Goal: Obtain resource: Download file/media

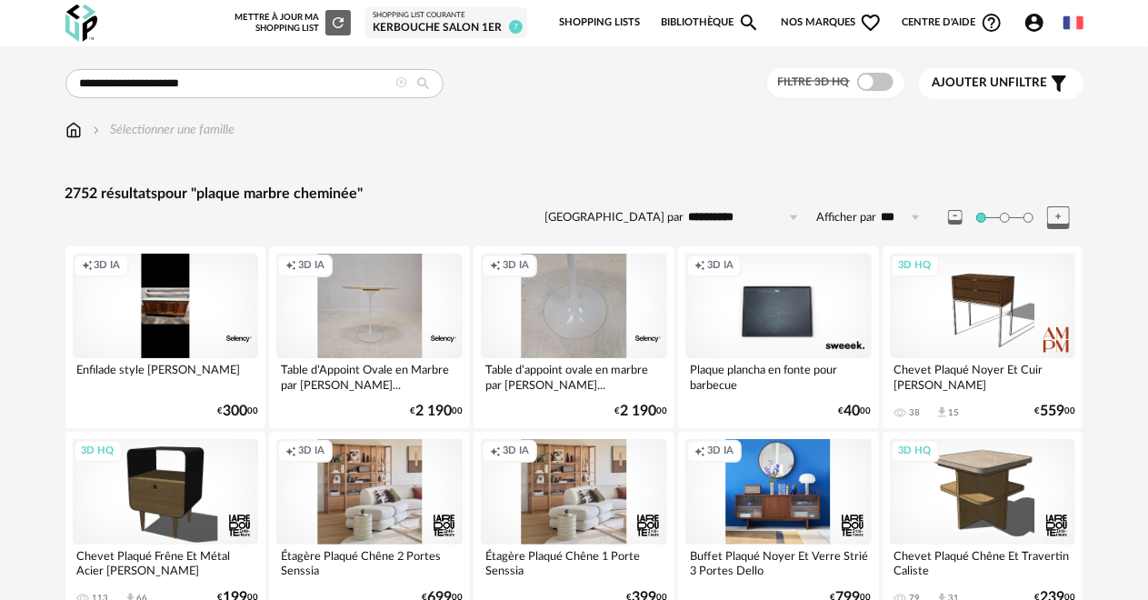
drag, startPoint x: 229, startPoint y: 83, endPoint x: 81, endPoint y: 75, distance: 148.4
click at [81, 75] on input "**********" at bounding box center [254, 83] width 378 height 29
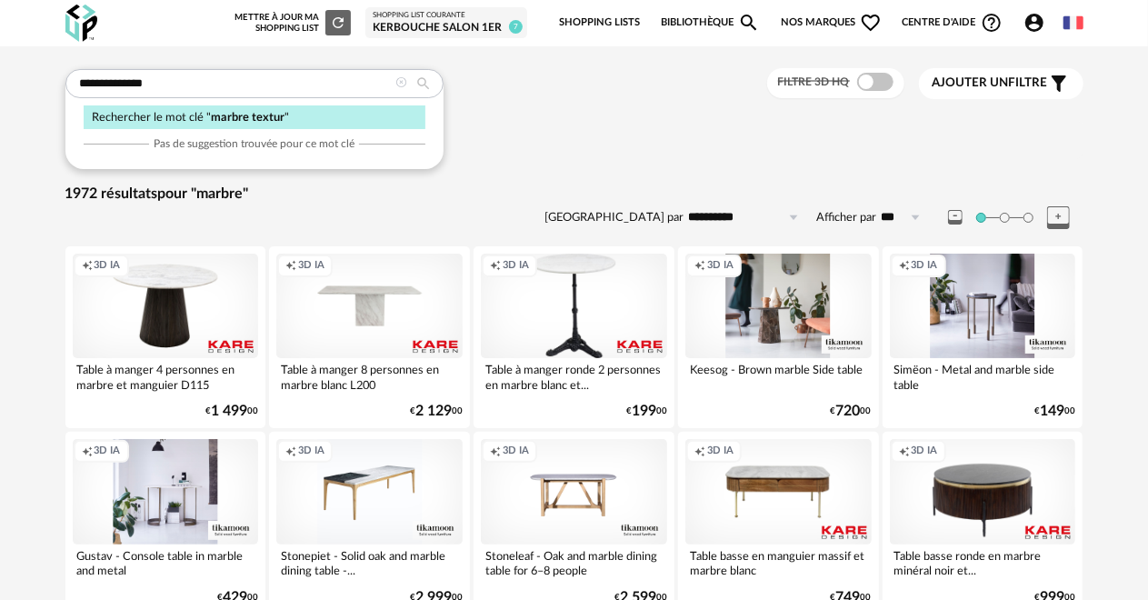
type input "**********"
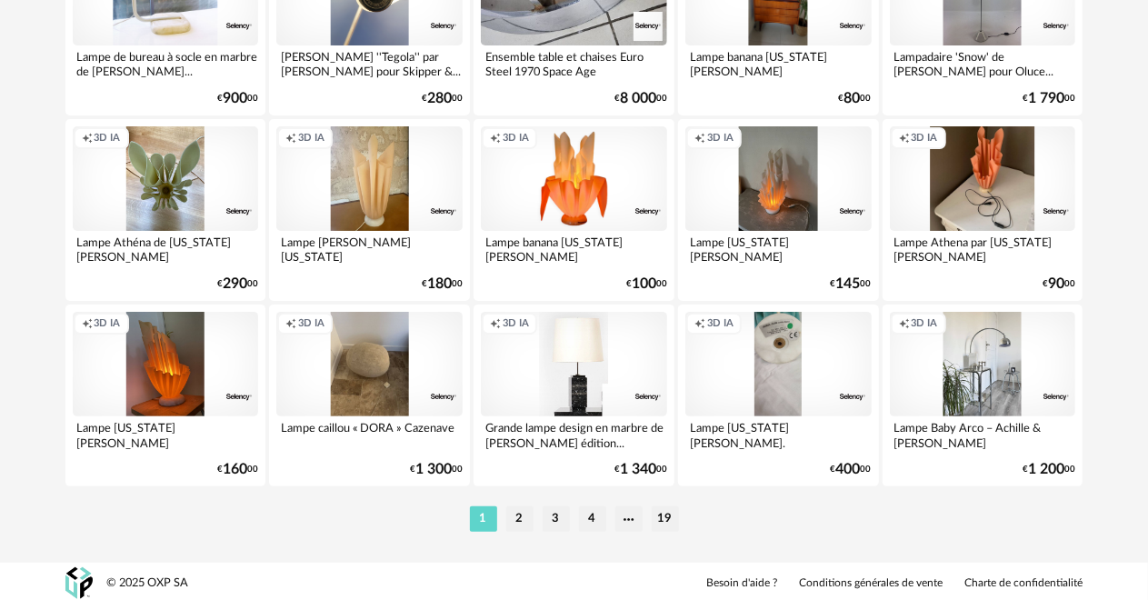
scroll to position [3473, 0]
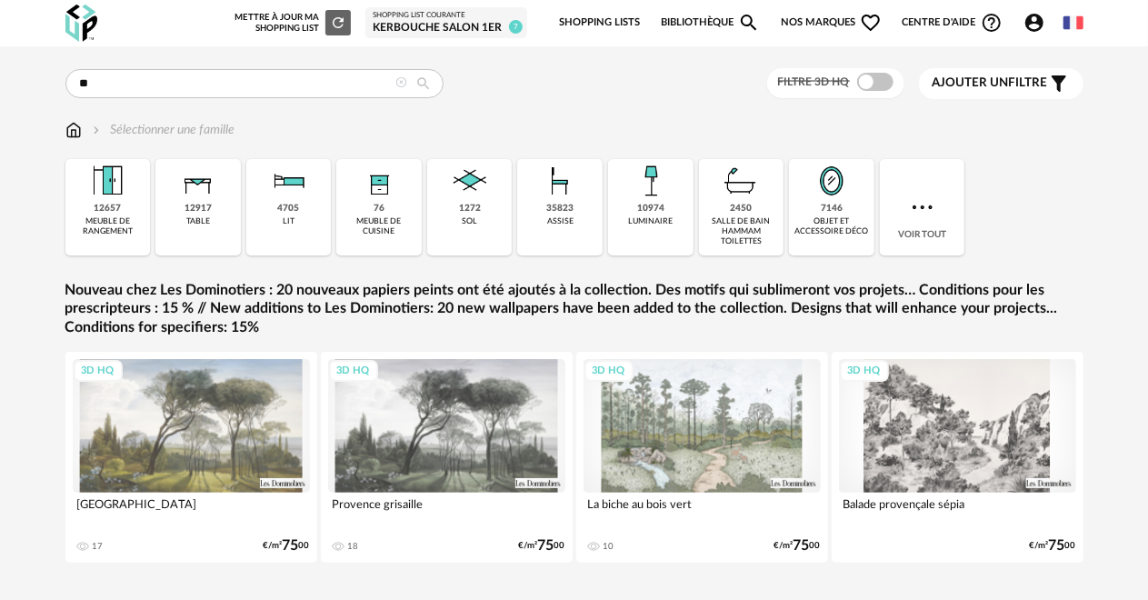
type input "*"
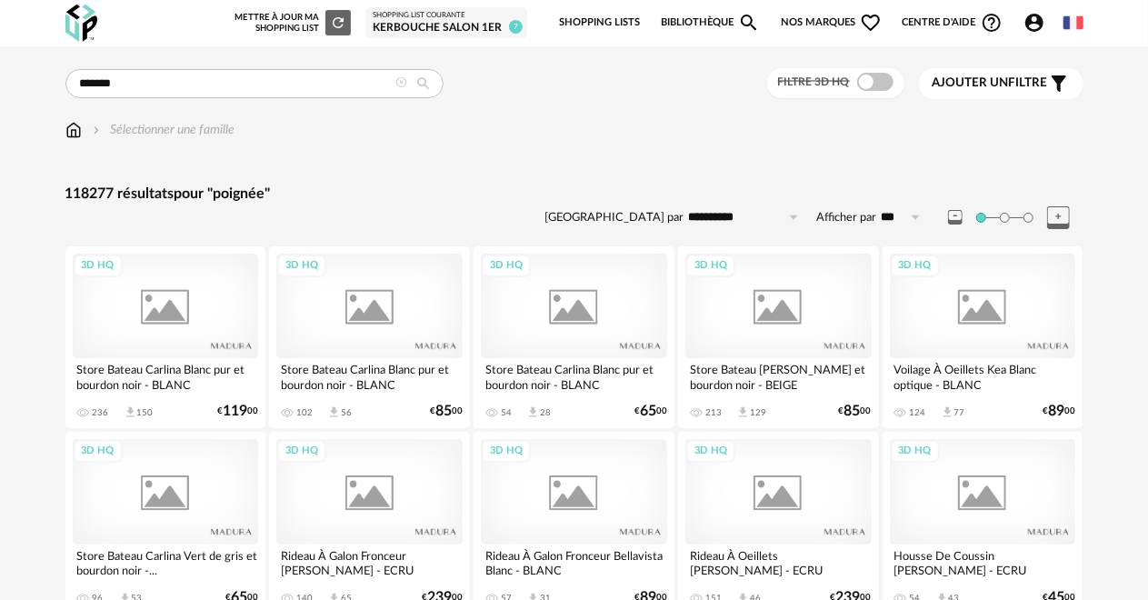
type input "*******"
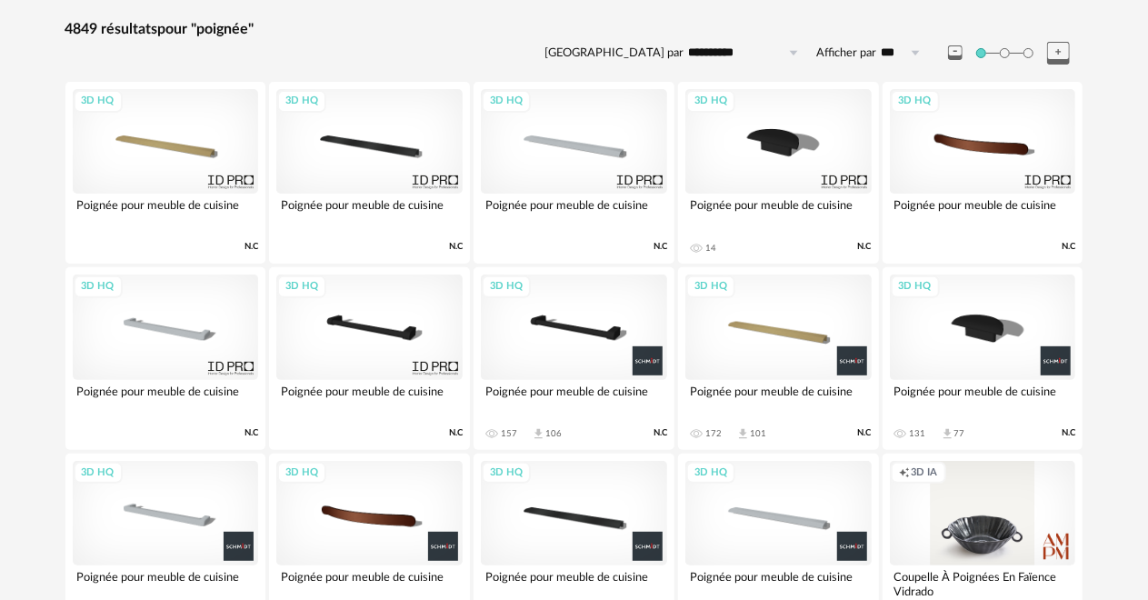
scroll to position [182, 0]
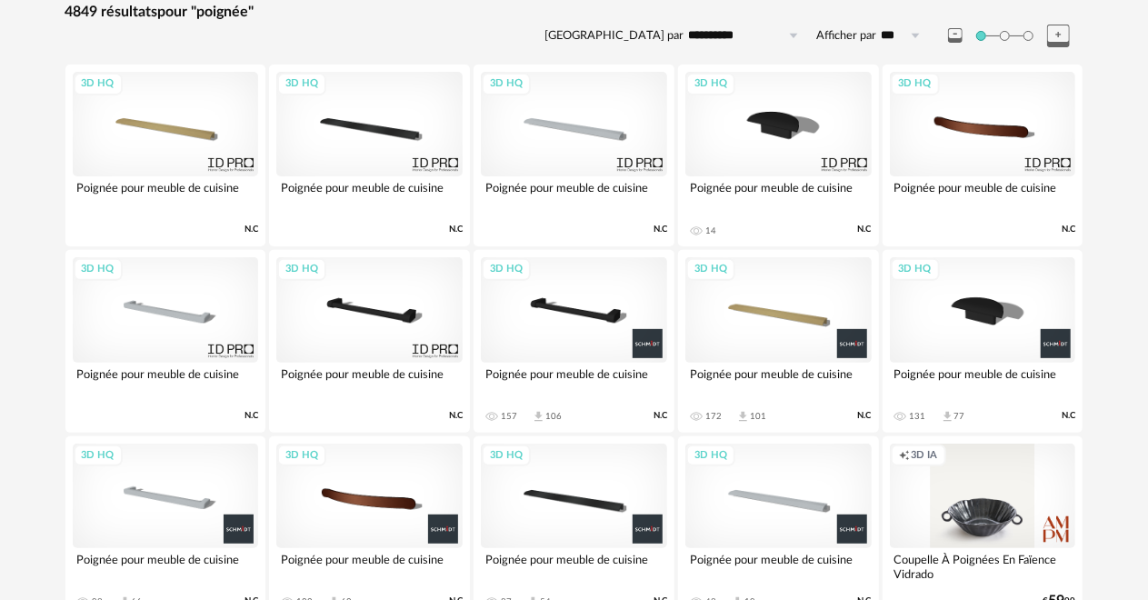
click at [189, 309] on div "3D HQ" at bounding box center [166, 309] width 186 height 105
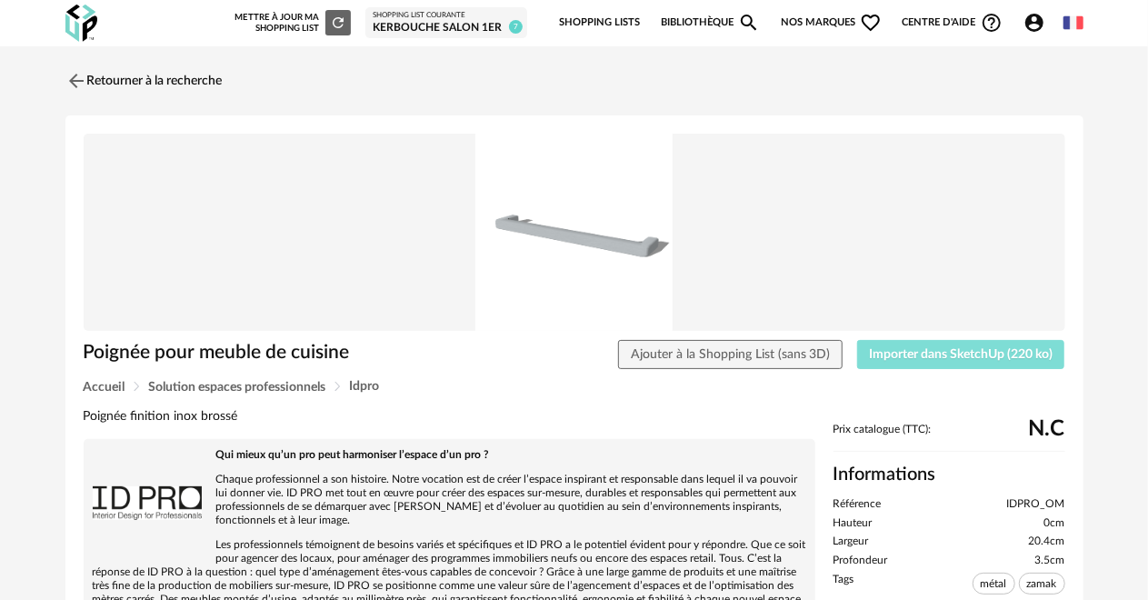
click at [992, 359] on span "Importer dans SketchUp (220 ko)" at bounding box center [961, 354] width 184 height 13
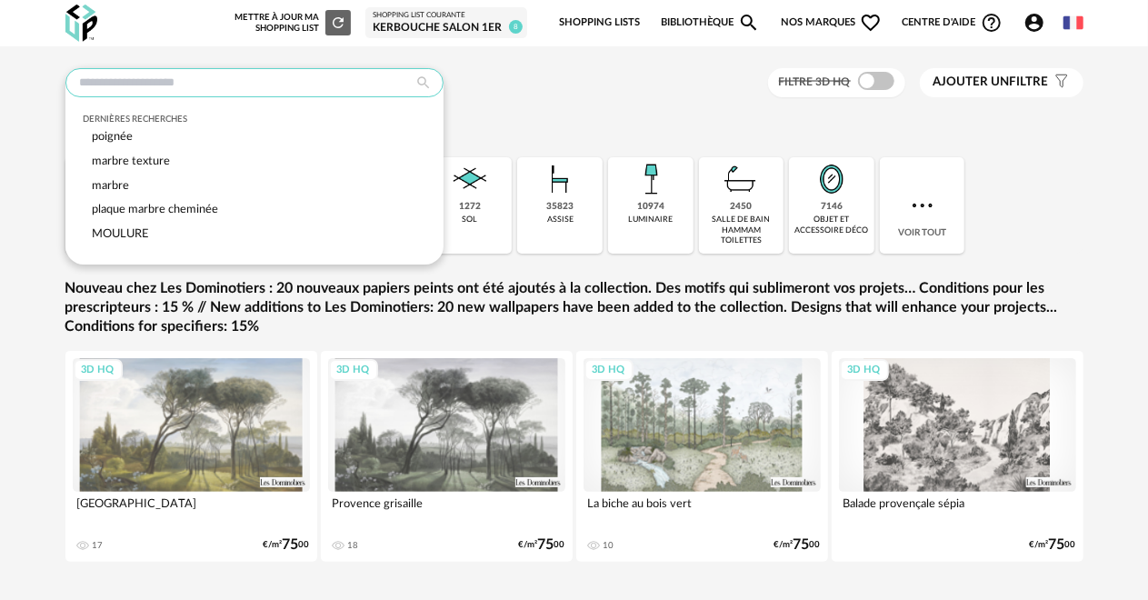
click at [196, 91] on input "text" at bounding box center [254, 82] width 378 height 29
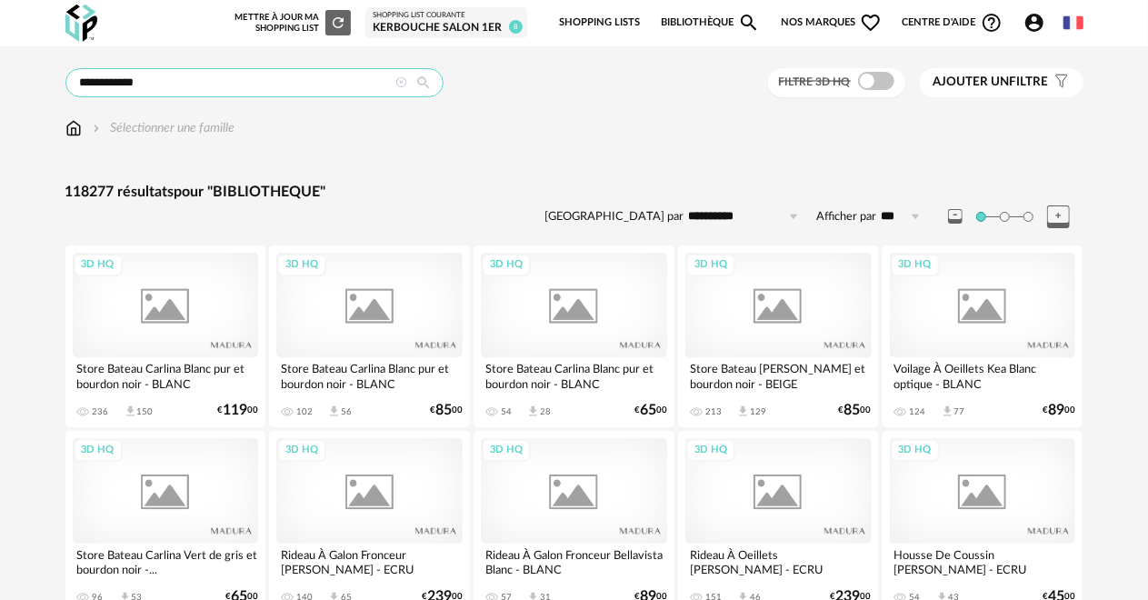
type input "**********"
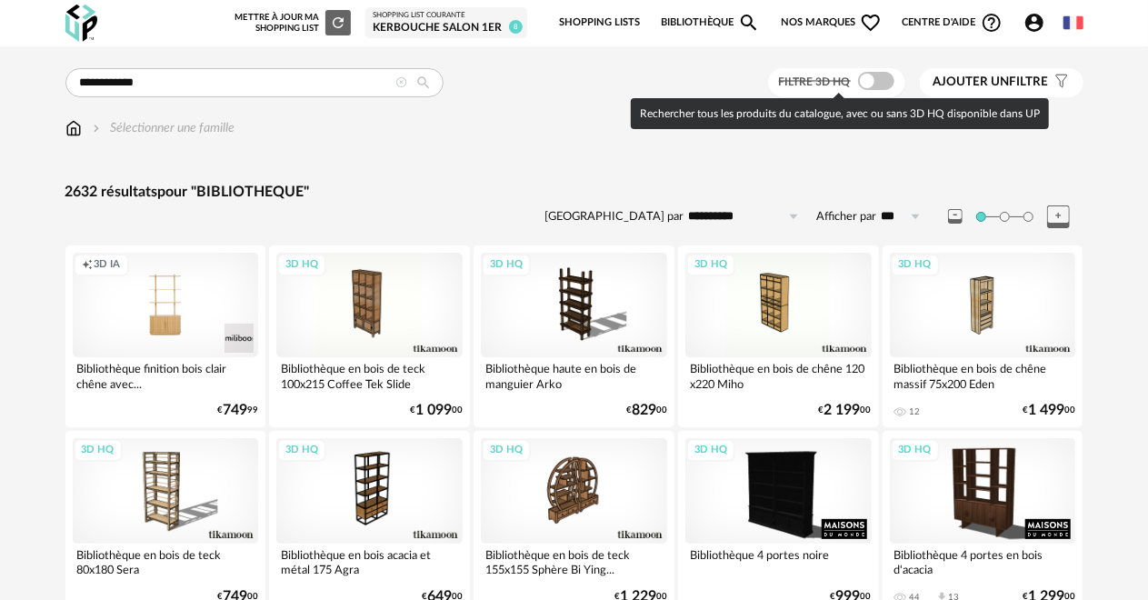
drag, startPoint x: 885, startPoint y: 75, endPoint x: 898, endPoint y: 100, distance: 28.5
click at [885, 75] on span at bounding box center [876, 81] width 36 height 18
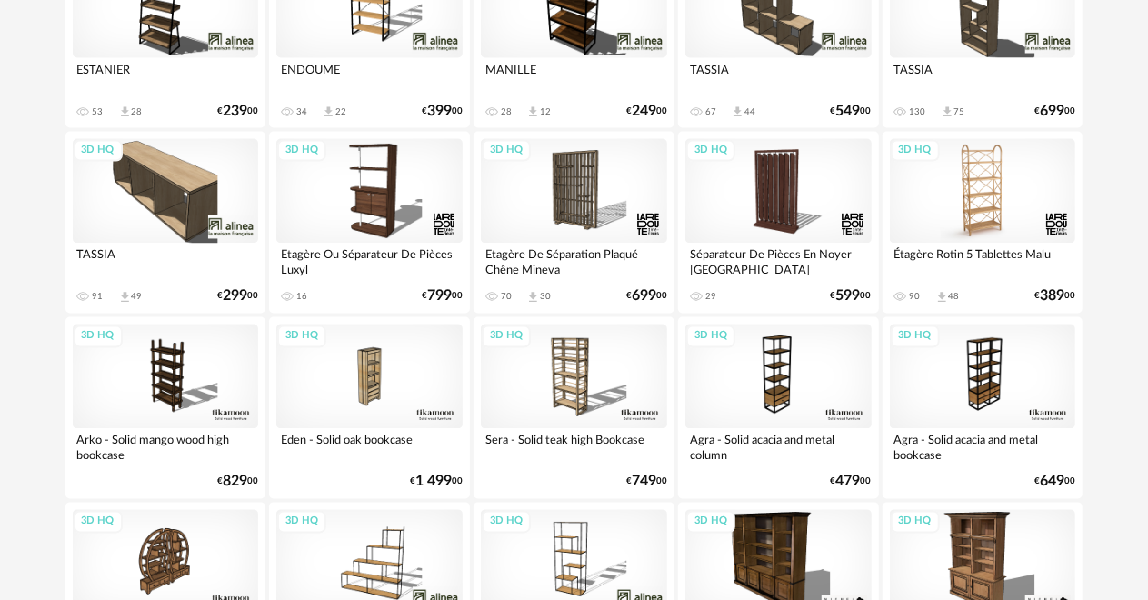
scroll to position [1727, 0]
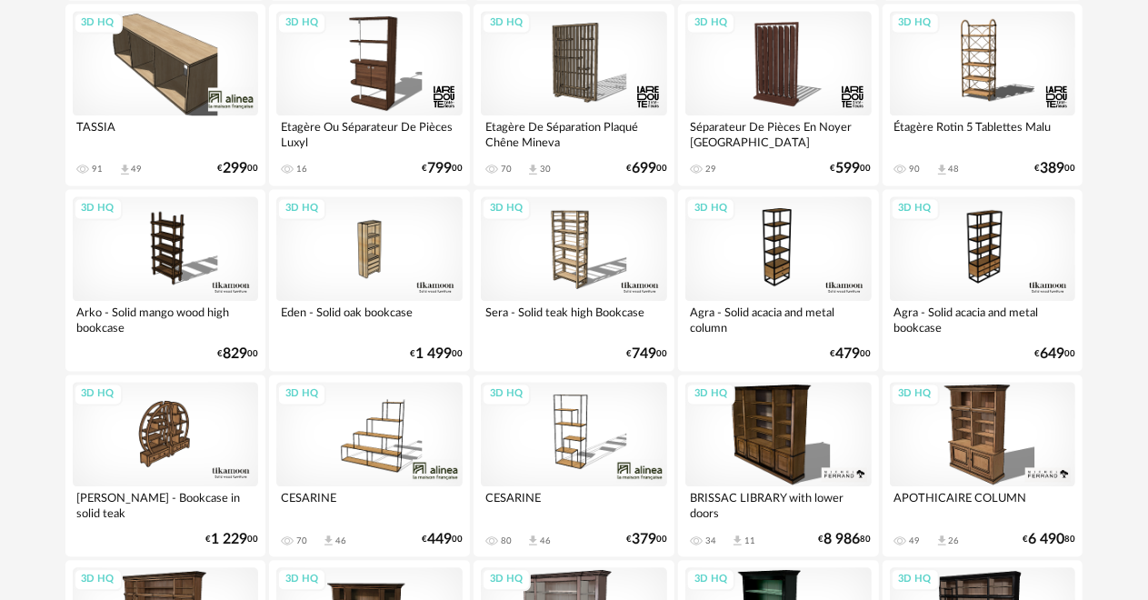
click at [982, 443] on div "3D HQ" at bounding box center [983, 434] width 186 height 105
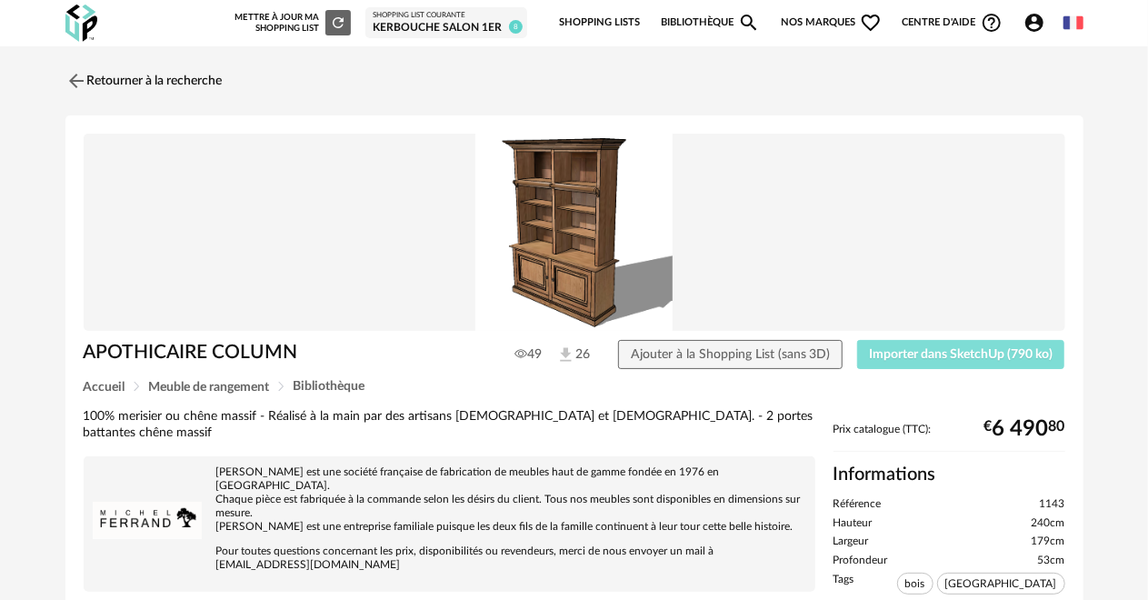
drag, startPoint x: 953, startPoint y: 354, endPoint x: 973, endPoint y: 356, distance: 20.2
click at [951, 354] on span "Importer dans SketchUp (790 ko)" at bounding box center [961, 354] width 184 height 13
click at [170, 85] on link "Retourner à la recherche" at bounding box center [139, 81] width 157 height 40
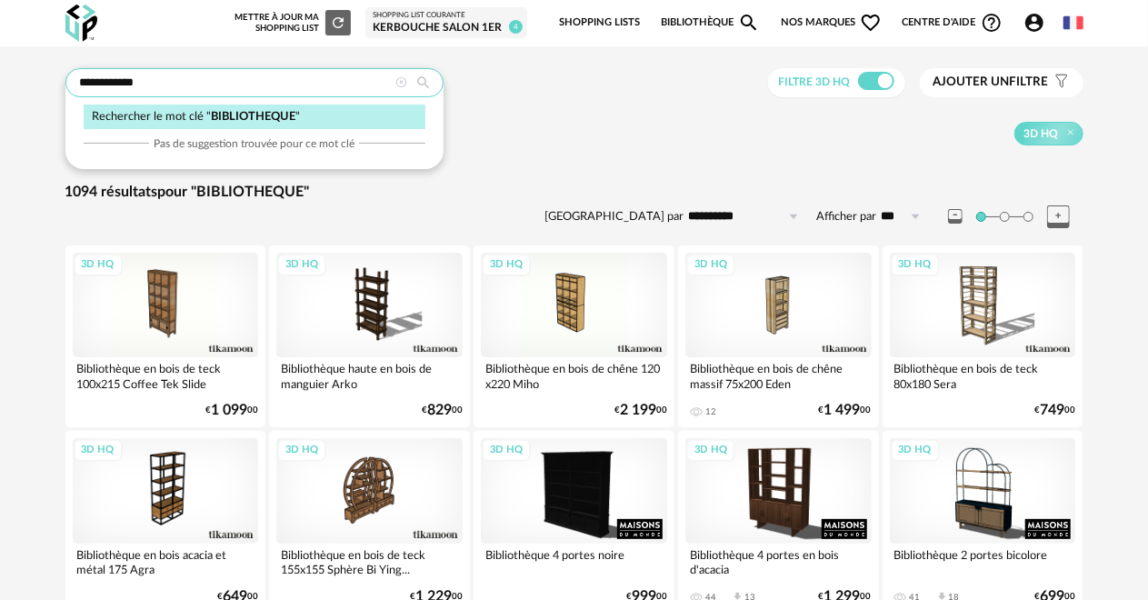
drag, startPoint x: 235, startPoint y: 84, endPoint x: 55, endPoint y: 62, distance: 181.3
type input "**********"
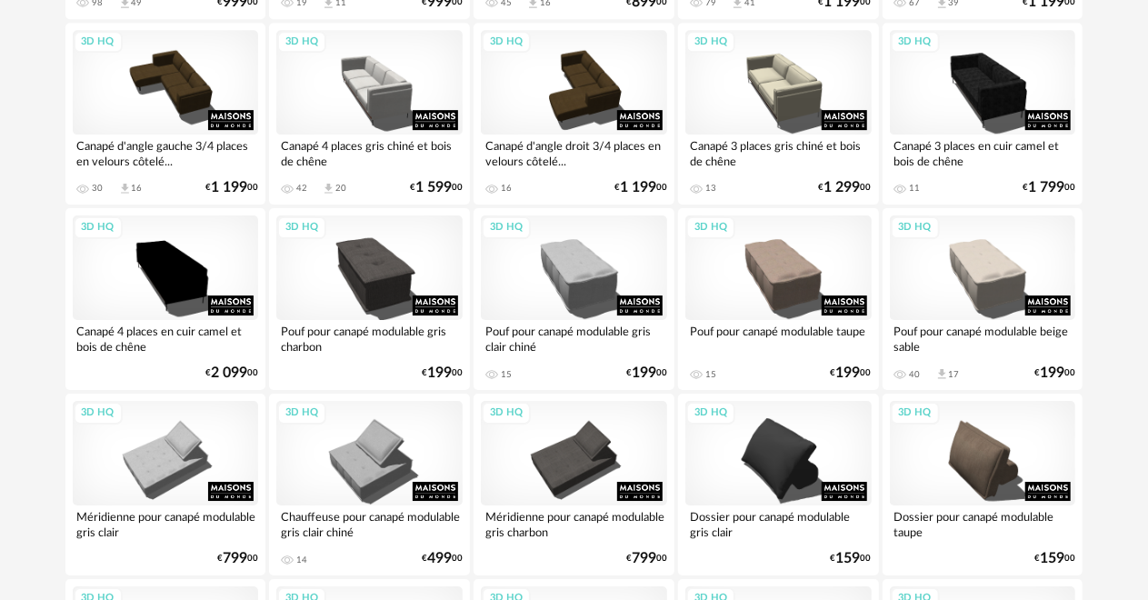
scroll to position [2380, 0]
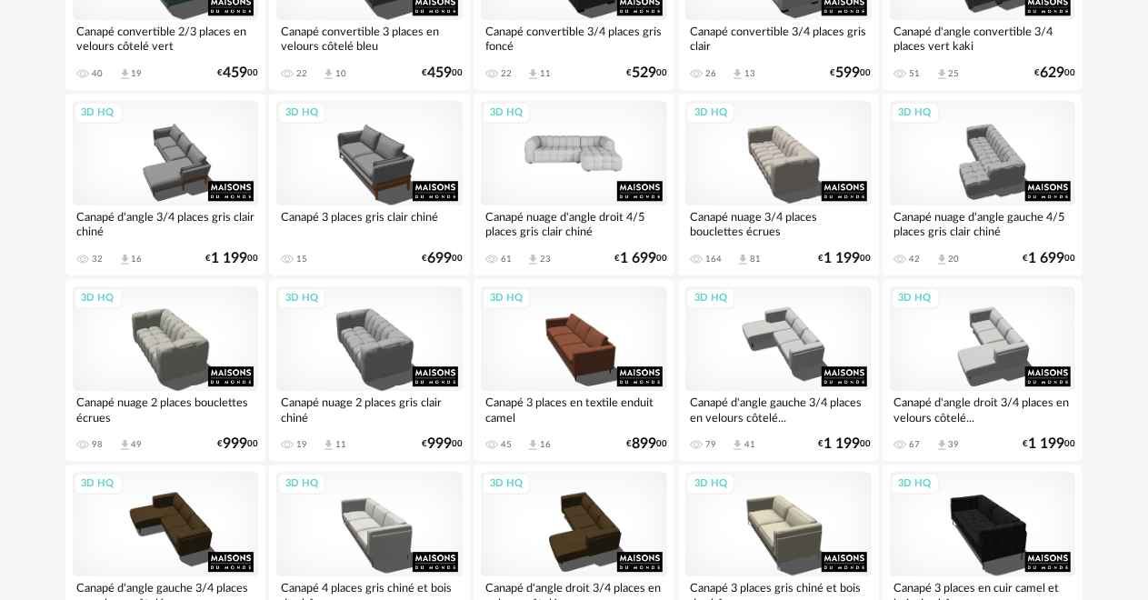
click at [544, 135] on div "3D HQ" at bounding box center [574, 153] width 186 height 105
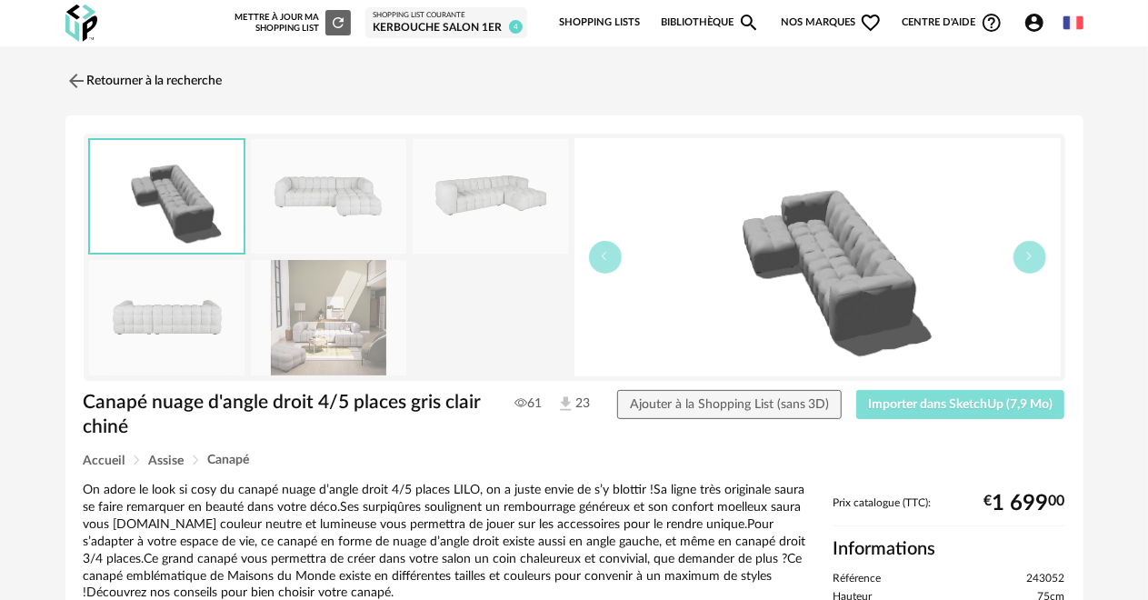
click at [946, 400] on span "Importer dans SketchUp (7,9 Mo)" at bounding box center [960, 404] width 185 height 13
drag, startPoint x: 178, startPoint y: 82, endPoint x: 191, endPoint y: 78, distance: 13.2
click at [178, 82] on link "Retourner à la recherche" at bounding box center [139, 81] width 157 height 40
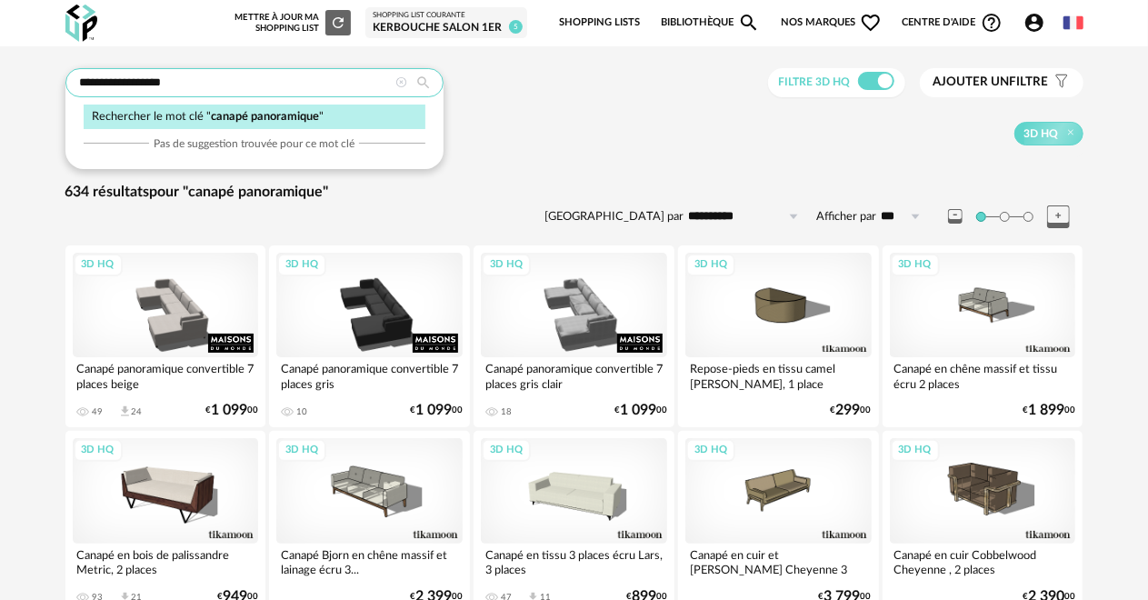
drag, startPoint x: 312, startPoint y: 82, endPoint x: 72, endPoint y: 74, distance: 240.1
click at [73, 71] on input "**********" at bounding box center [254, 82] width 378 height 29
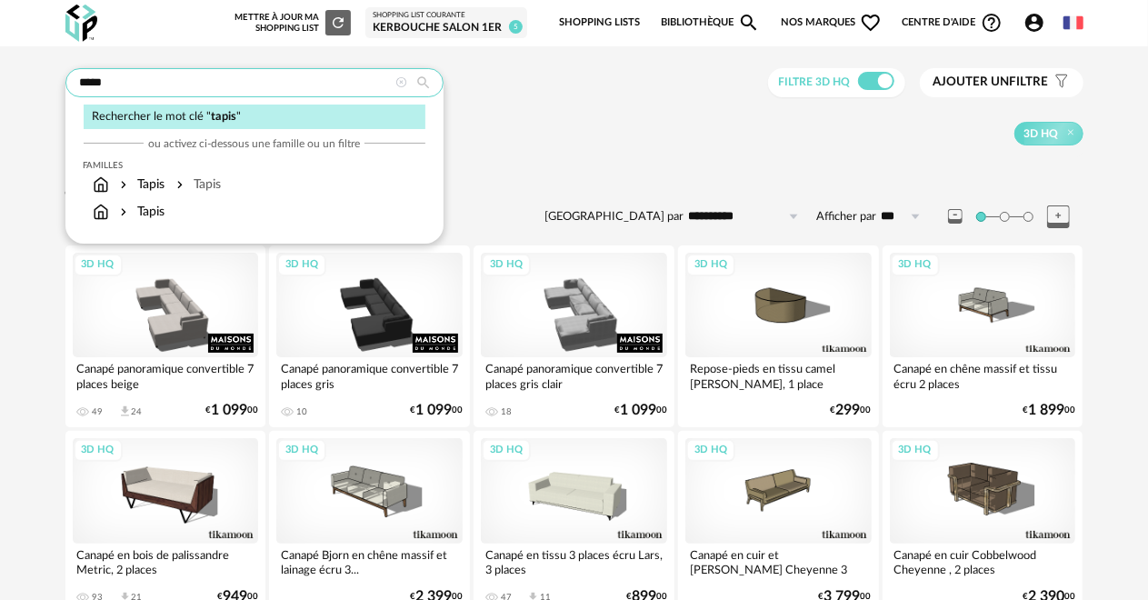
type input "*****"
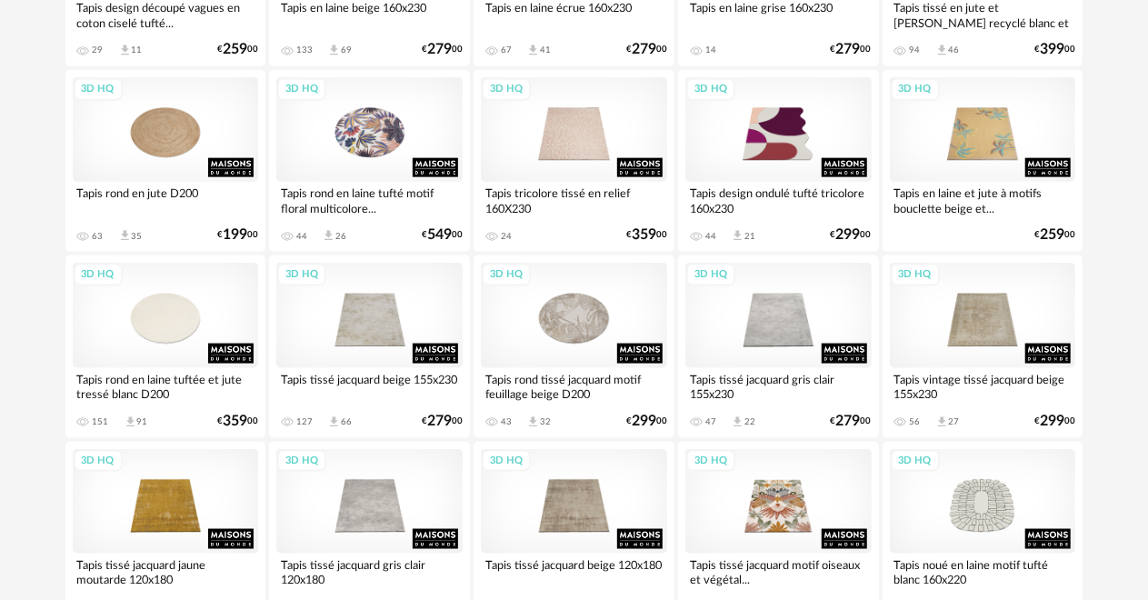
scroll to position [1182, 0]
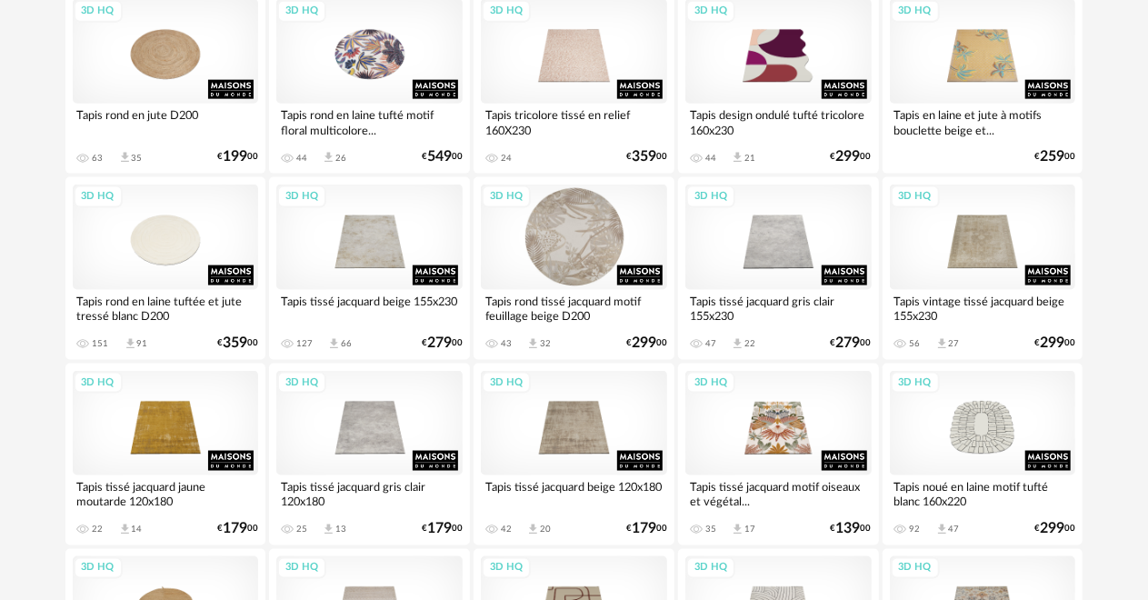
click at [605, 232] on div "3D HQ" at bounding box center [574, 237] width 186 height 105
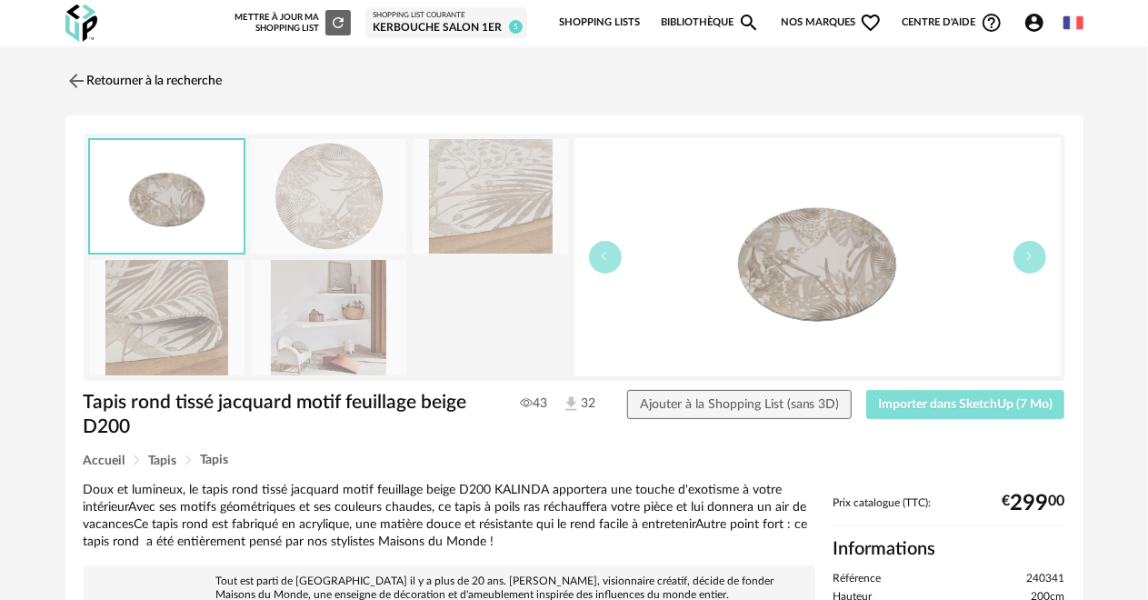
click at [925, 401] on span "Importer dans SketchUp (7 Mo)" at bounding box center [965, 404] width 175 height 13
click at [199, 72] on link "Retourner à la recherche" at bounding box center [139, 81] width 157 height 40
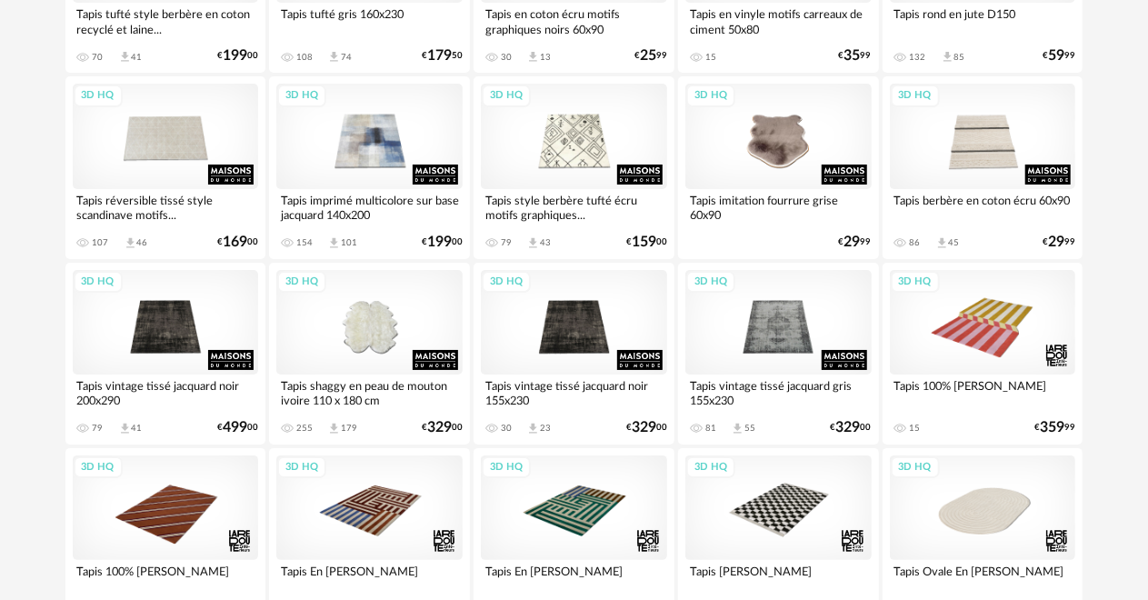
scroll to position [3471, 0]
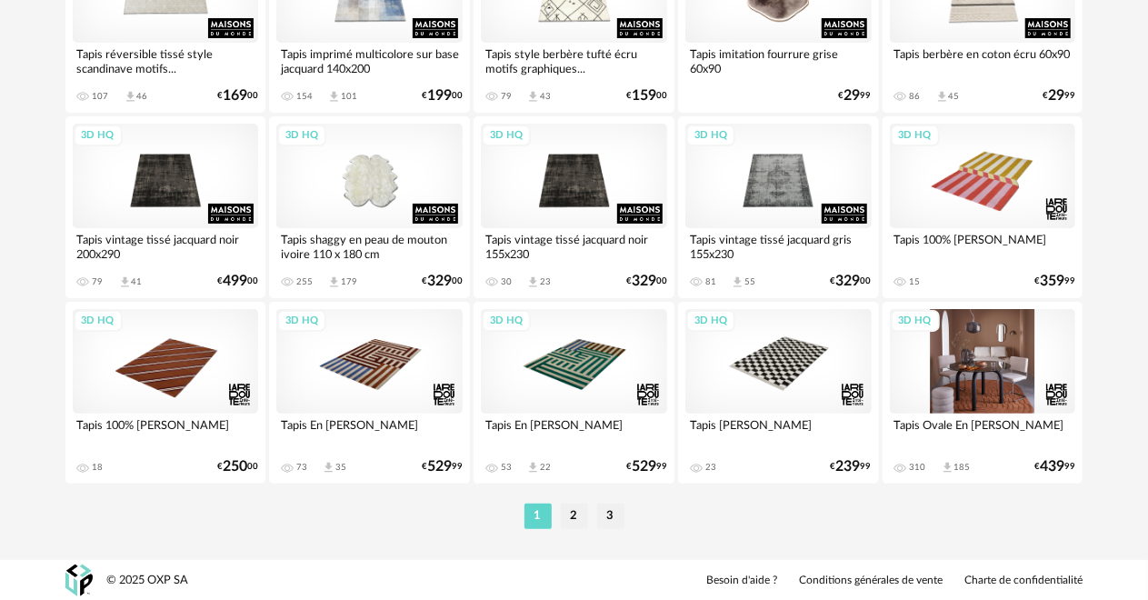
click at [998, 369] on div "3D HQ" at bounding box center [983, 361] width 186 height 105
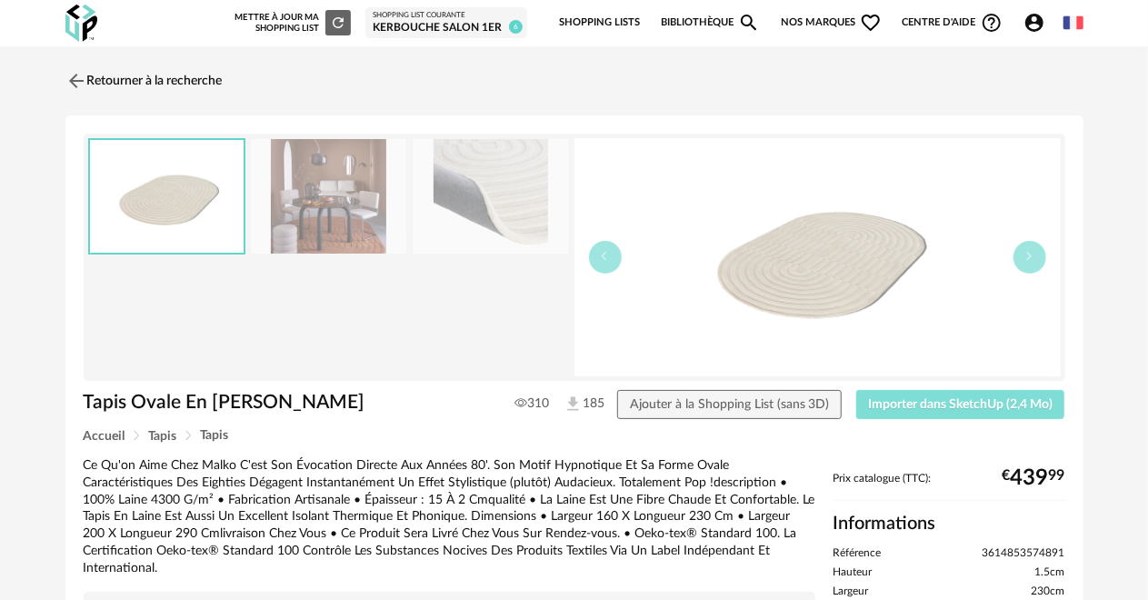
click at [956, 390] on button "Importer dans SketchUp (2,4 Mo)" at bounding box center [960, 404] width 209 height 29
drag, startPoint x: 175, startPoint y: 67, endPoint x: 189, endPoint y: 59, distance: 15.9
click at [175, 67] on link "Retourner à la recherche" at bounding box center [143, 81] width 157 height 40
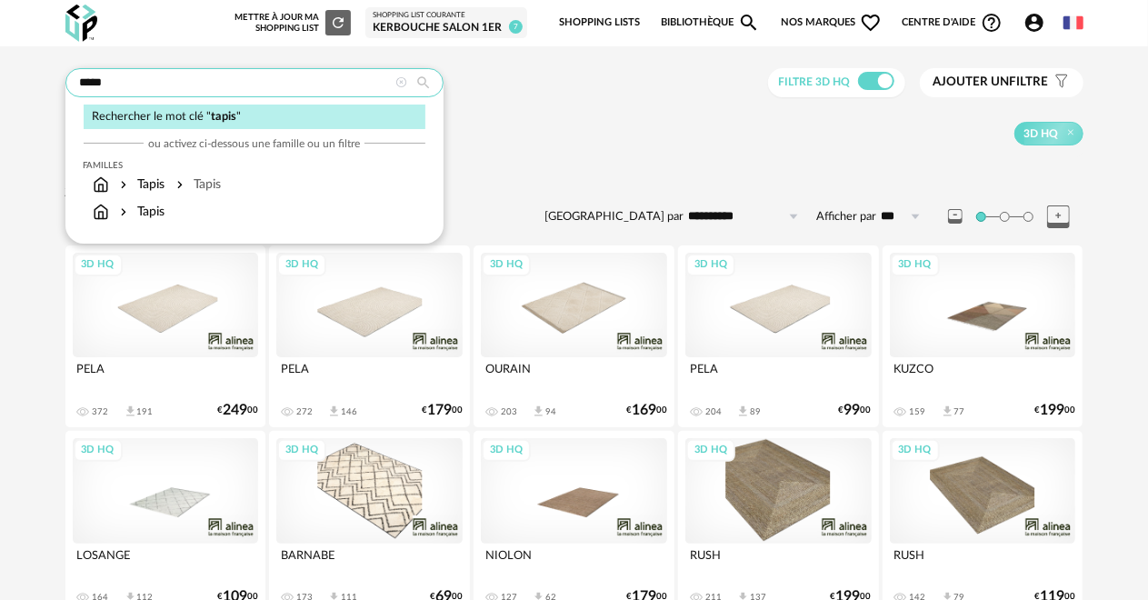
drag, startPoint x: 121, startPoint y: 79, endPoint x: 60, endPoint y: 81, distance: 60.9
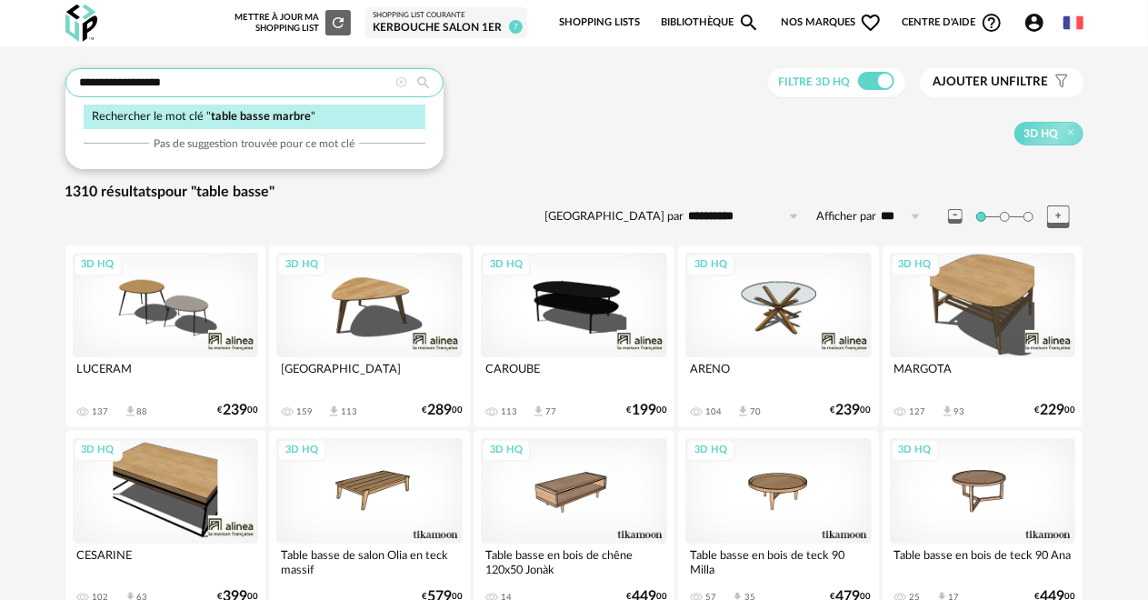
type input "**********"
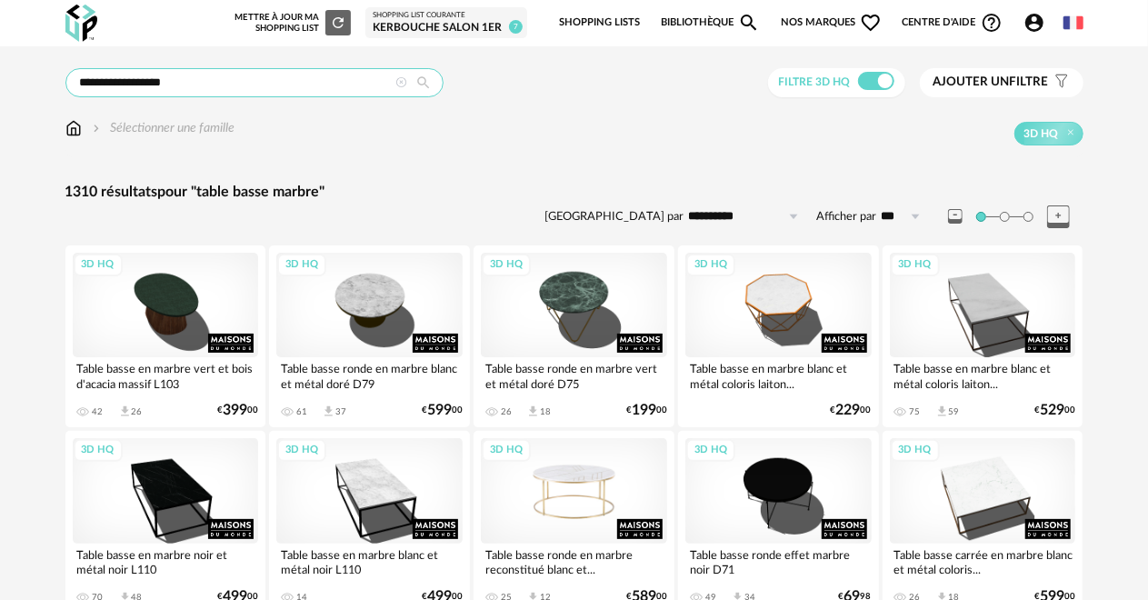
scroll to position [91, 0]
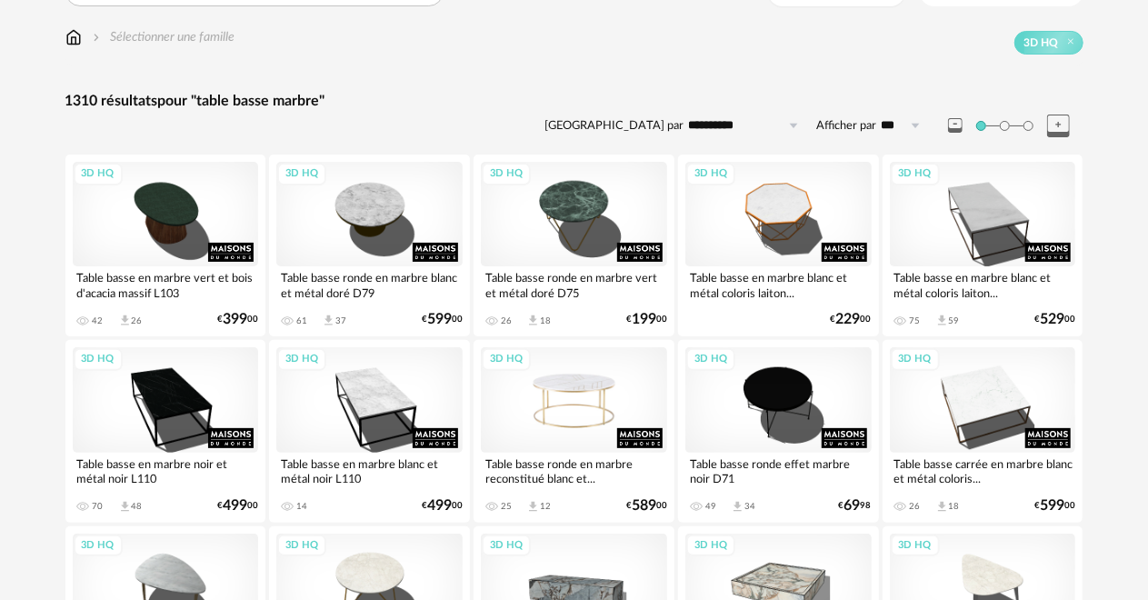
click at [542, 422] on div "3D HQ" at bounding box center [574, 399] width 186 height 105
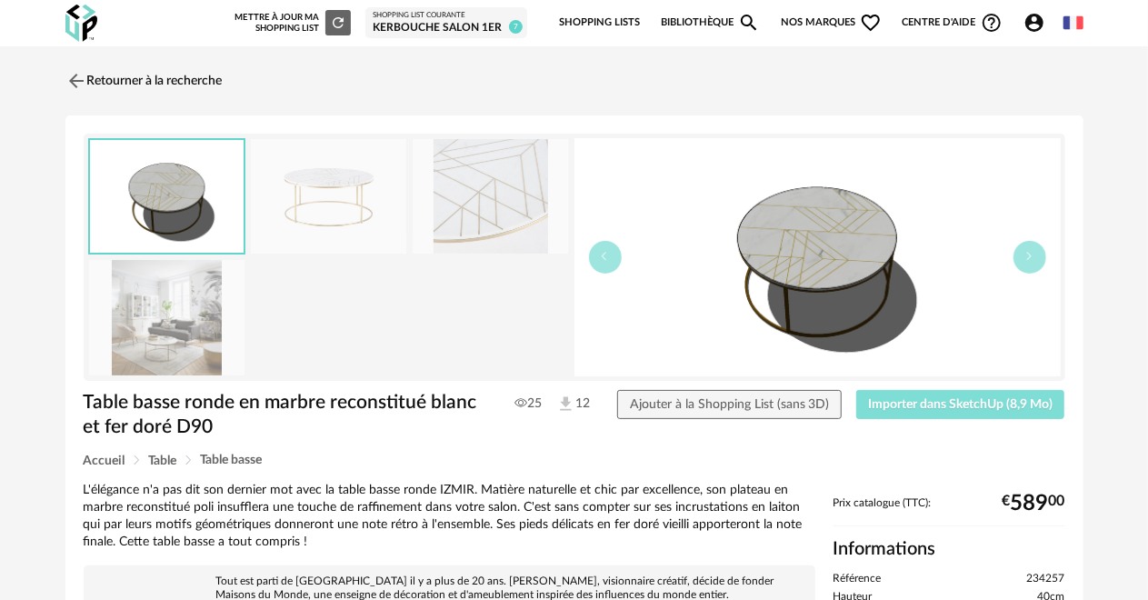
click at [993, 402] on span "Importer dans SketchUp (8,9 Mo)" at bounding box center [960, 404] width 185 height 13
click at [175, 79] on link "Retourner à la recherche" at bounding box center [139, 81] width 157 height 40
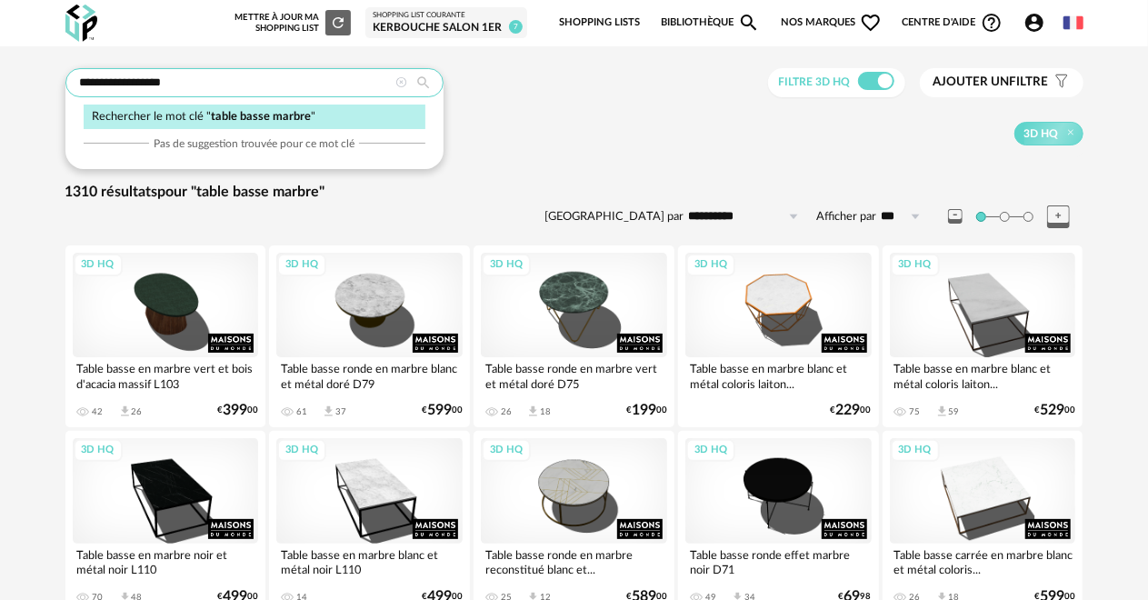
drag, startPoint x: 236, startPoint y: 84, endPoint x: 35, endPoint y: 85, distance: 201.8
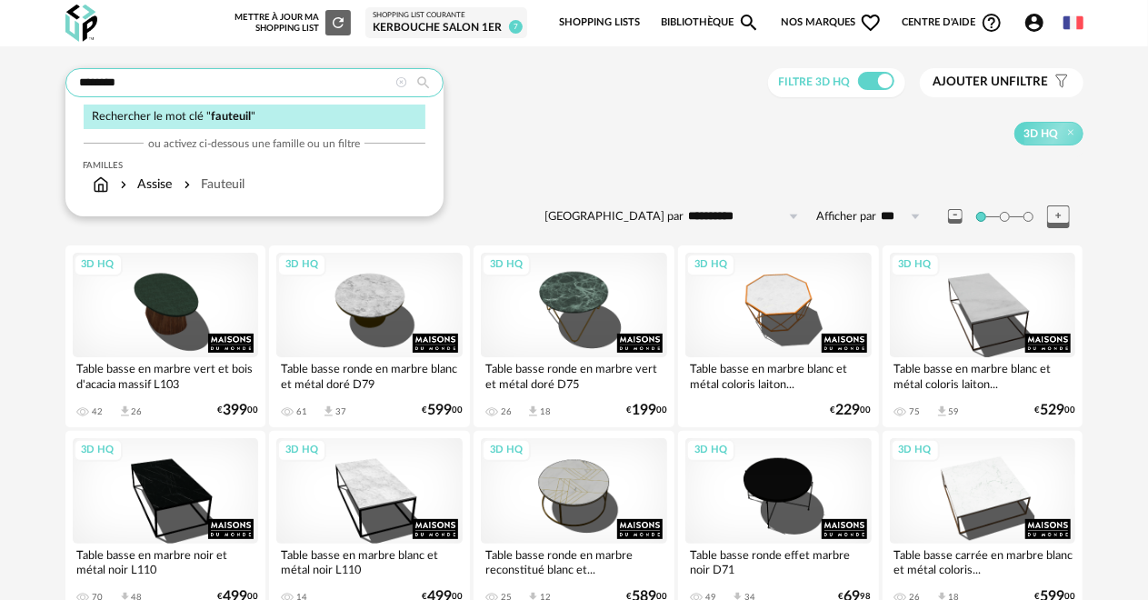
type input "********"
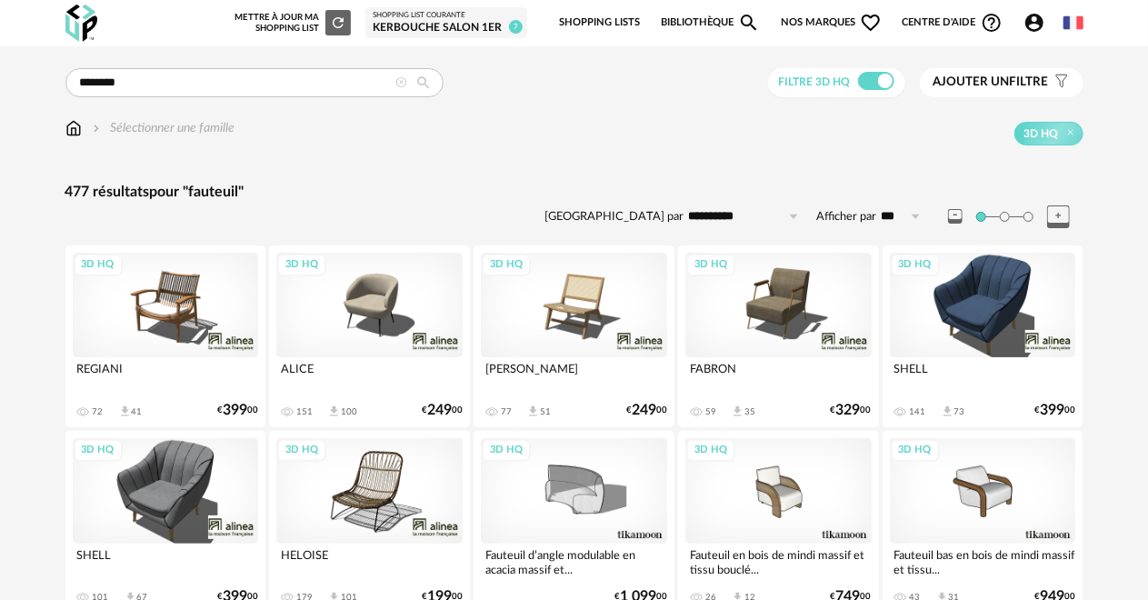
click at [1031, 82] on span "Ajouter un filtre" at bounding box center [991, 82] width 115 height 15
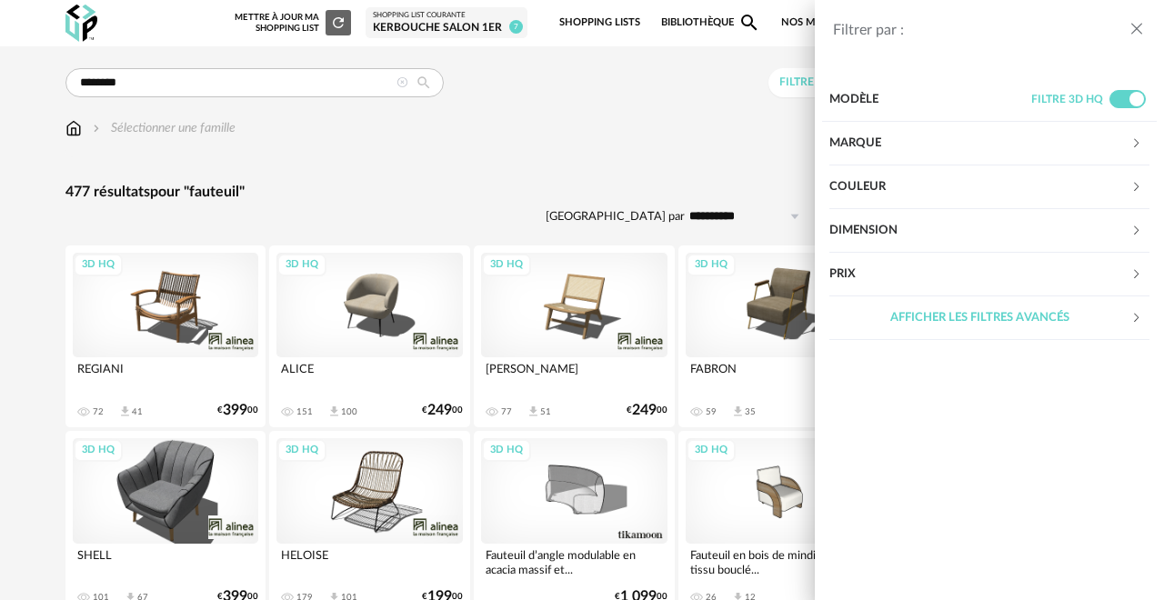
click at [929, 180] on div "Couleur" at bounding box center [979, 187] width 301 height 44
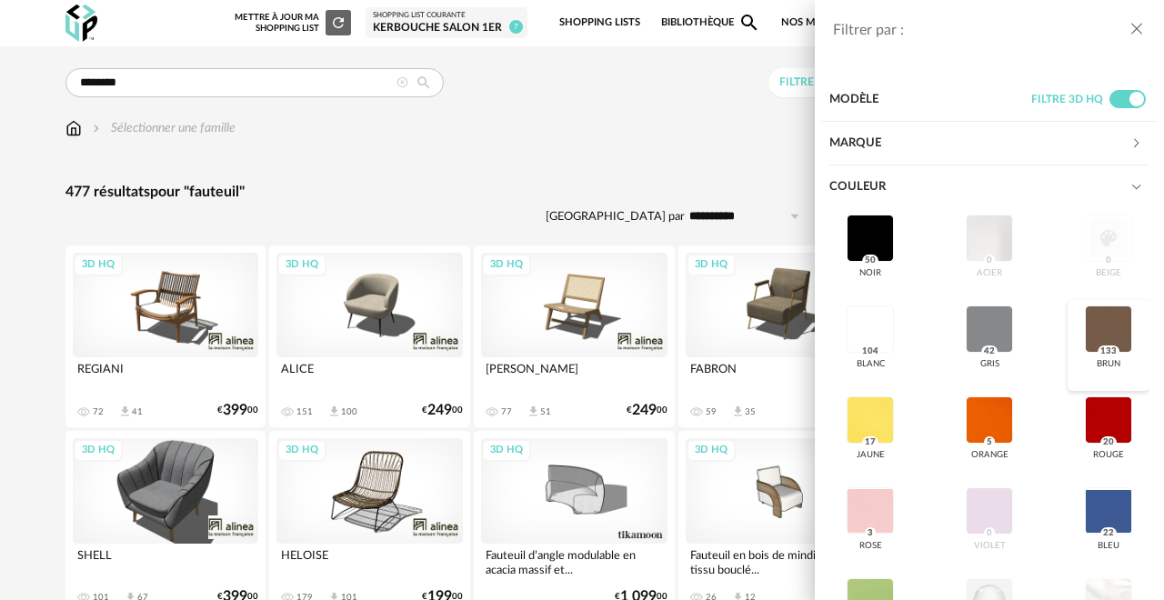
click at [1085, 325] on div at bounding box center [1108, 328] width 47 height 47
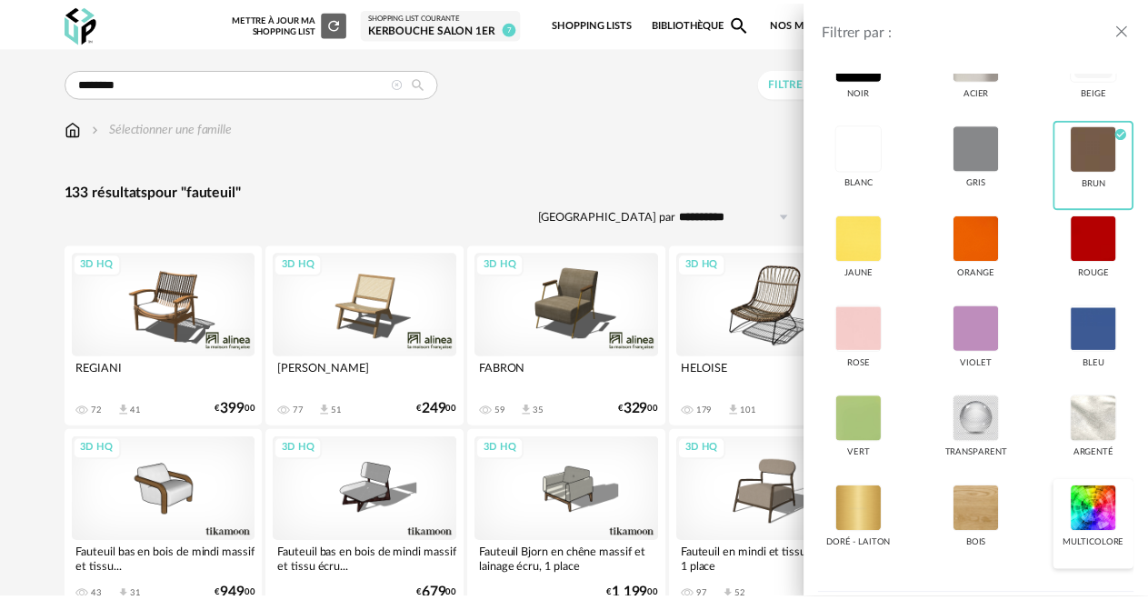
scroll to position [273, 0]
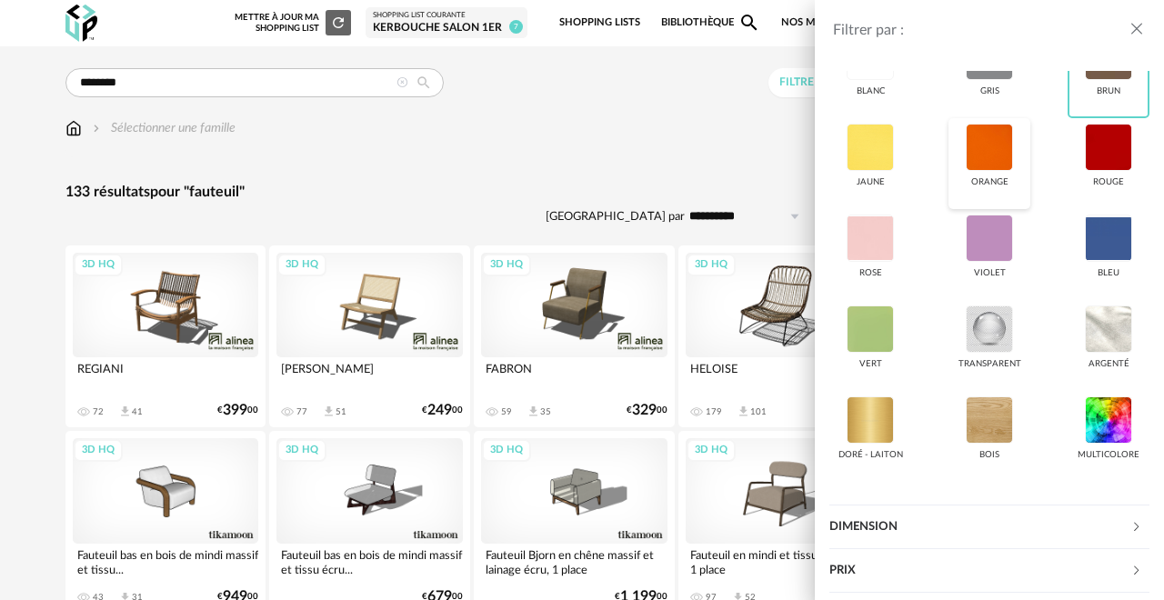
click at [996, 147] on div at bounding box center [988, 147] width 47 height 47
click at [1087, 155] on div at bounding box center [1108, 147] width 47 height 47
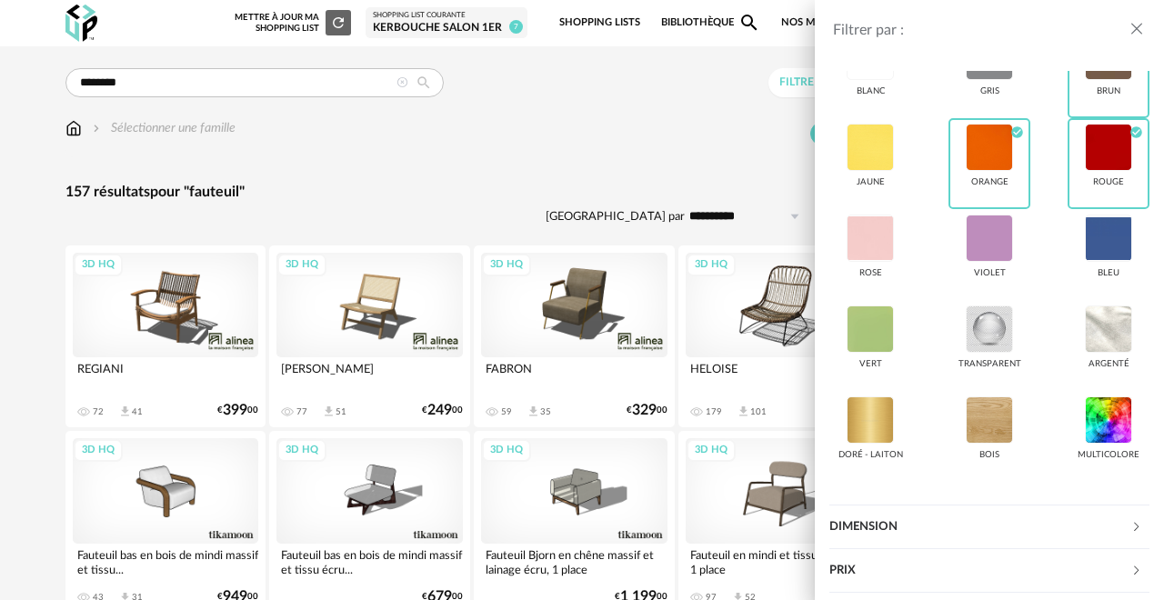
click at [1139, 29] on icon "close drawer" at bounding box center [1136, 29] width 18 height 18
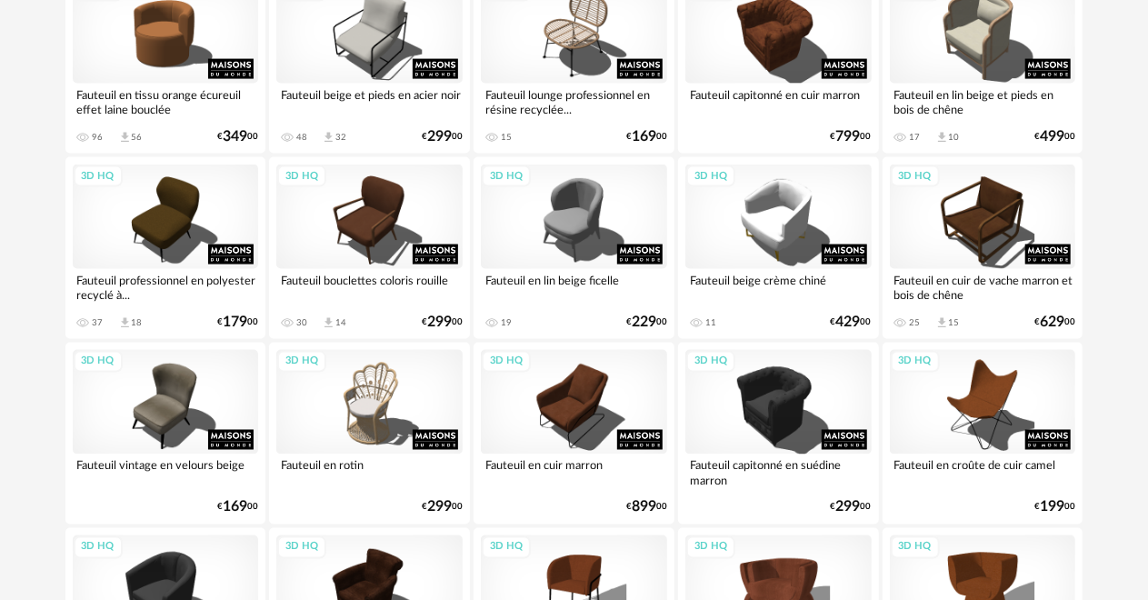
scroll to position [1380, 0]
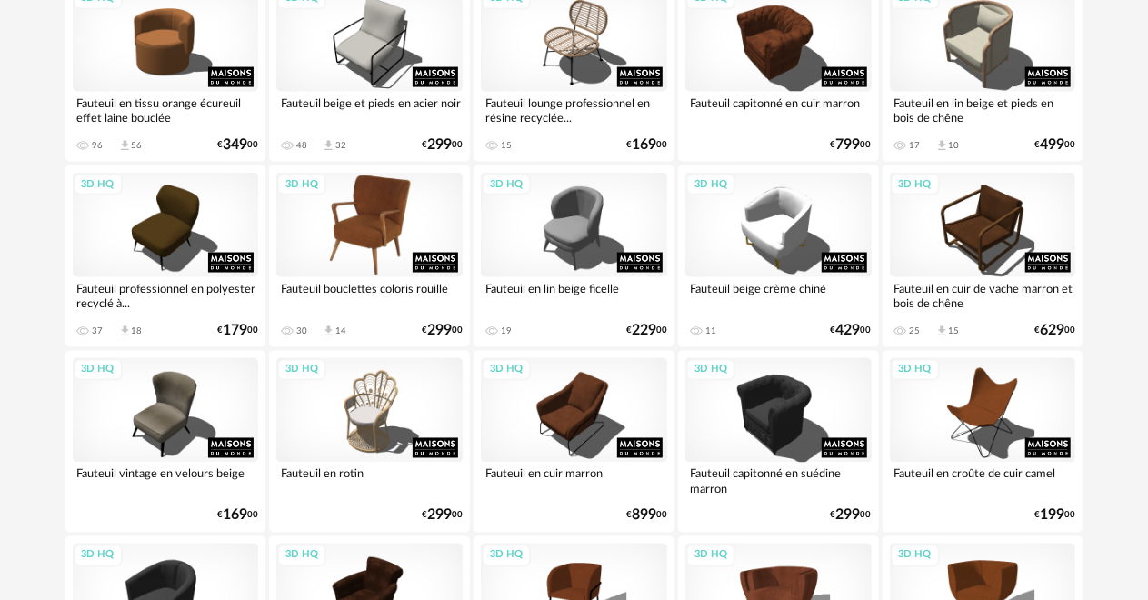
click at [410, 217] on div "3D HQ" at bounding box center [369, 225] width 186 height 105
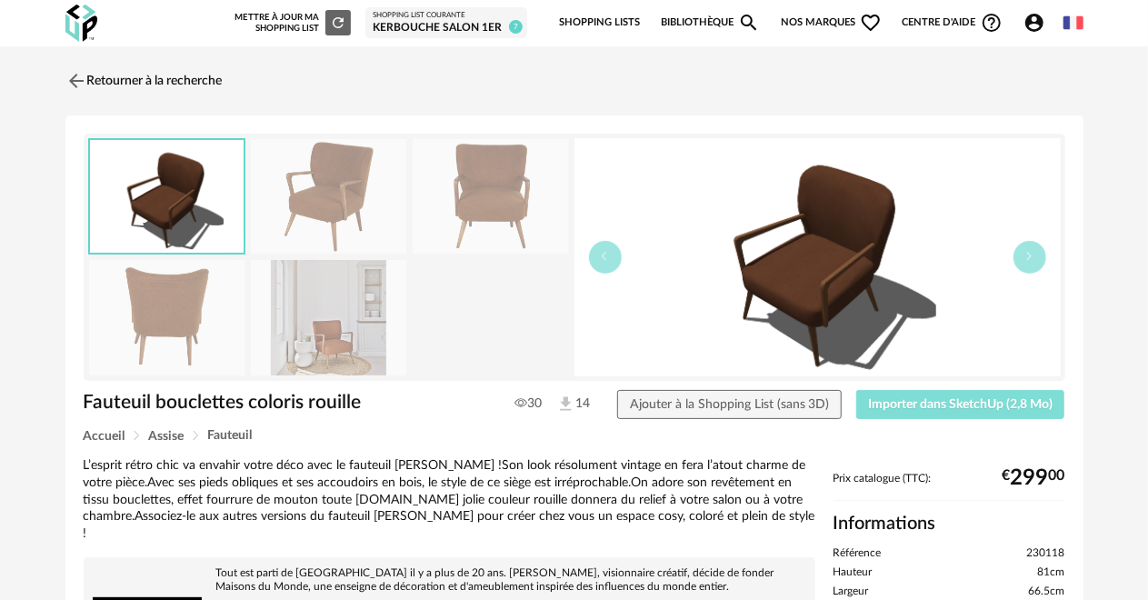
click at [940, 416] on button "Importer dans SketchUp (2,8 Mo)" at bounding box center [960, 404] width 209 height 29
click at [210, 76] on link "Retourner à la recherche" at bounding box center [139, 81] width 157 height 40
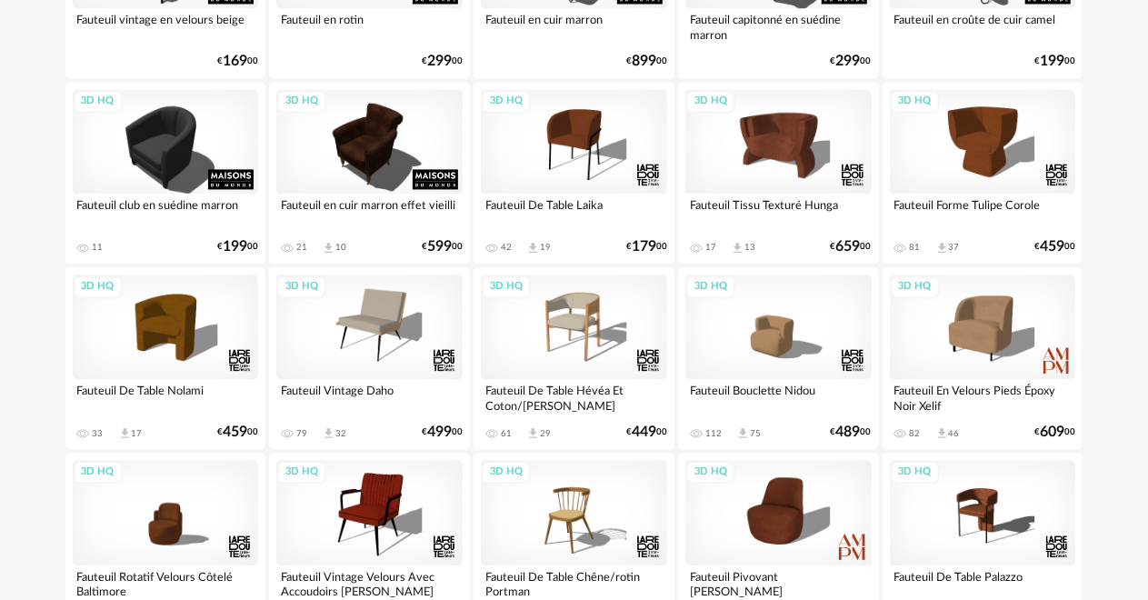
scroll to position [1835, 0]
